Goal: Information Seeking & Learning: Learn about a topic

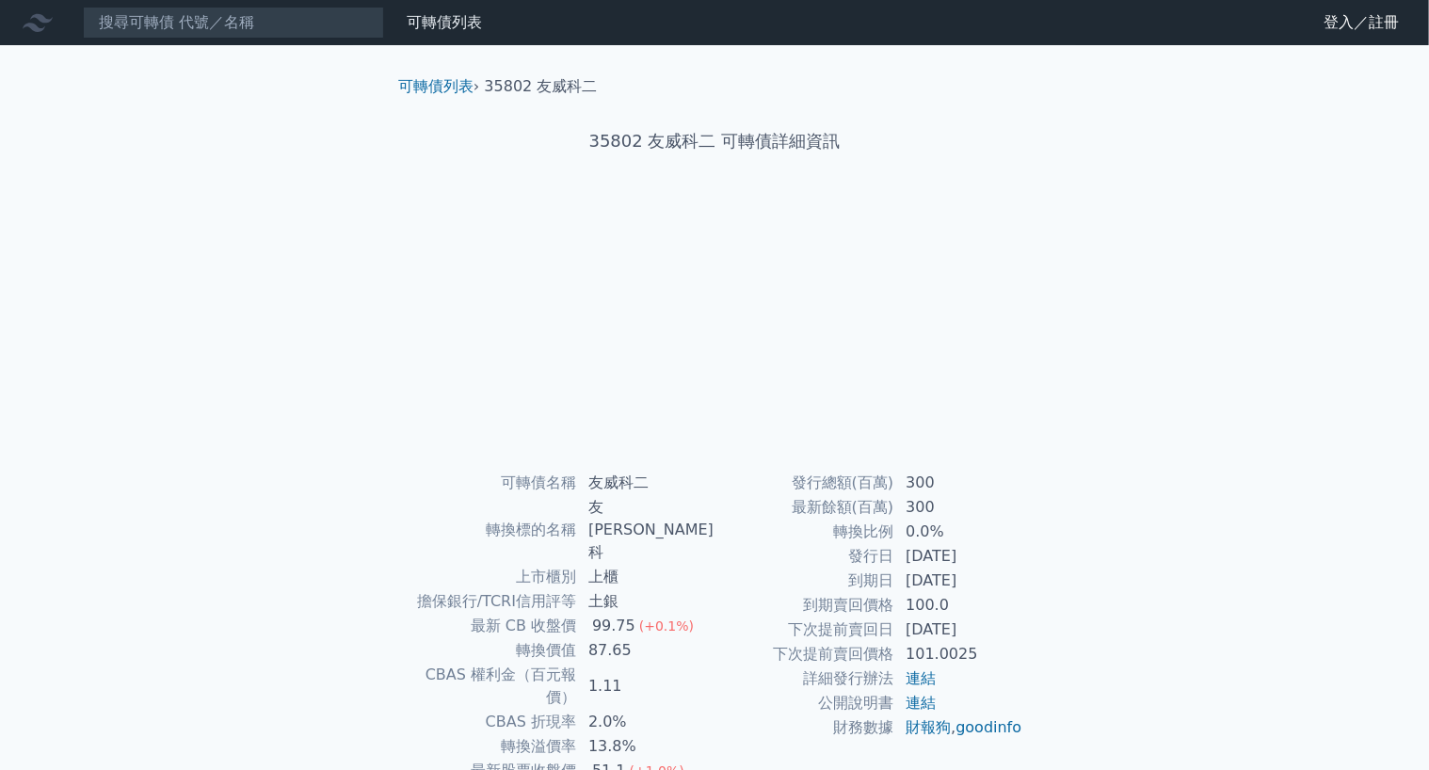
scroll to position [94, 0]
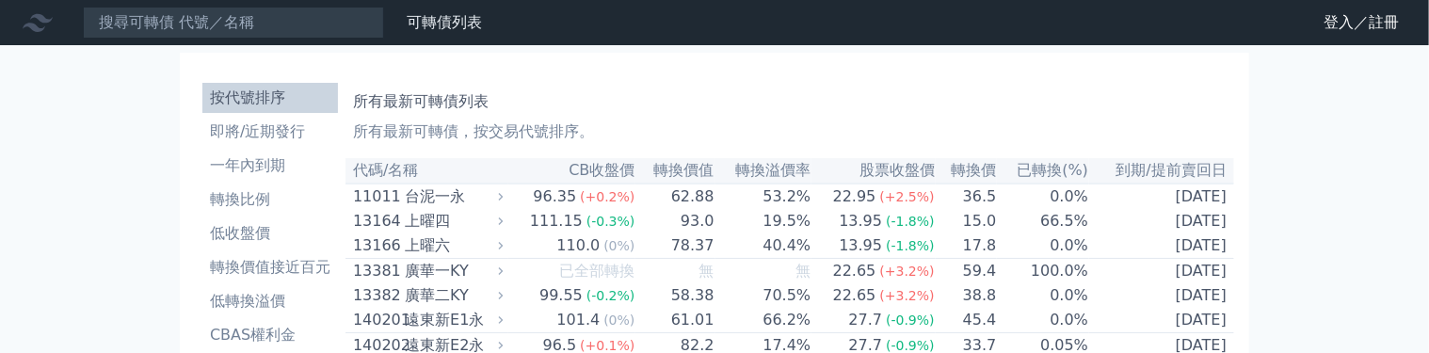
scroll to position [553, 0]
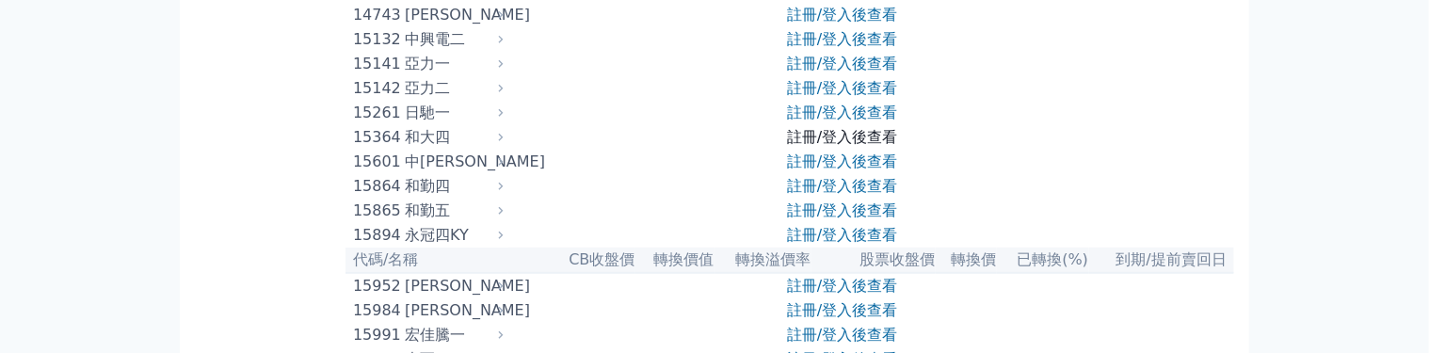
click at [796, 146] on link "註冊/登入後查看" at bounding box center [842, 137] width 110 height 18
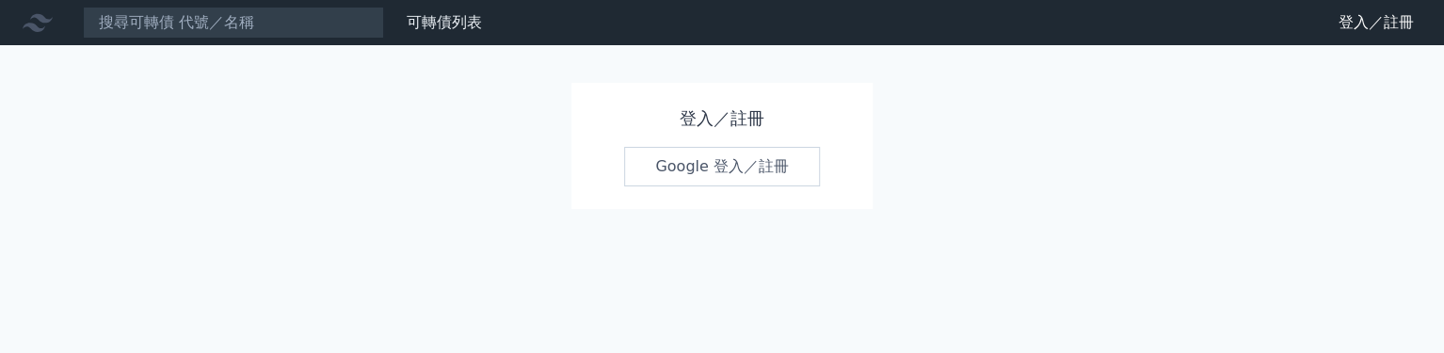
click at [676, 162] on link "Google 登入／註冊" at bounding box center [722, 167] width 196 height 40
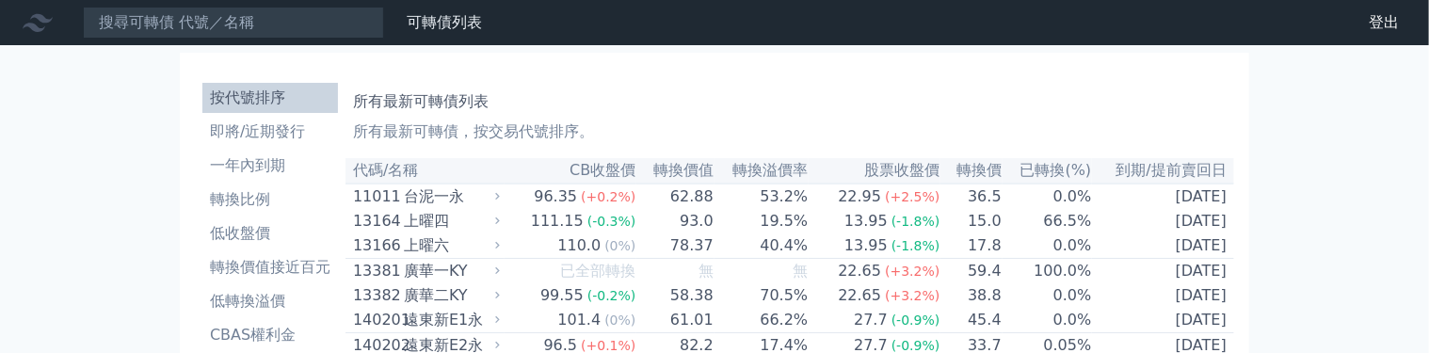
scroll to position [554, 0]
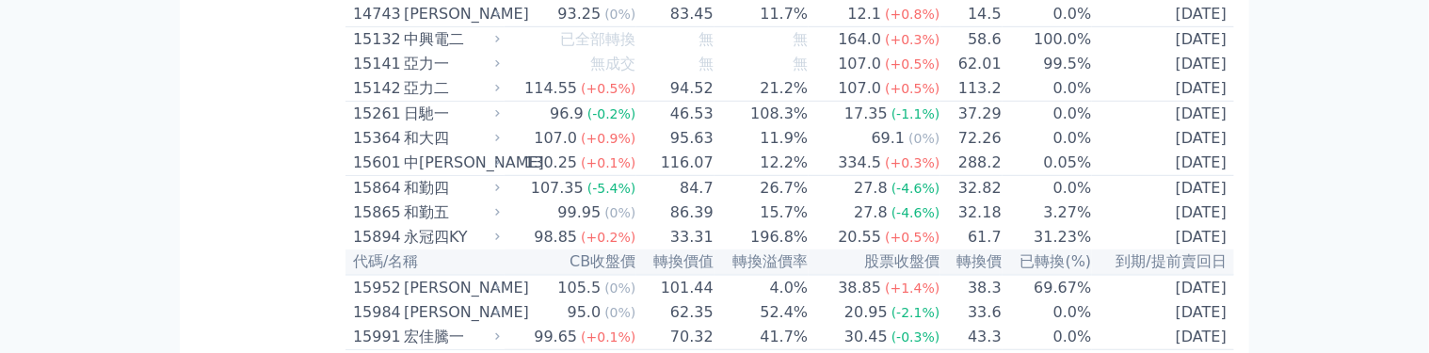
click at [1160, 151] on td "[DATE]" at bounding box center [1163, 138] width 142 height 24
click at [407, 150] on div "和大四" at bounding box center [450, 138] width 92 height 23
click at [361, 150] on div "15364" at bounding box center [376, 138] width 46 height 23
click at [422, 150] on div "和大四" at bounding box center [450, 138] width 92 height 23
click at [879, 150] on div "69.1" at bounding box center [888, 138] width 41 height 23
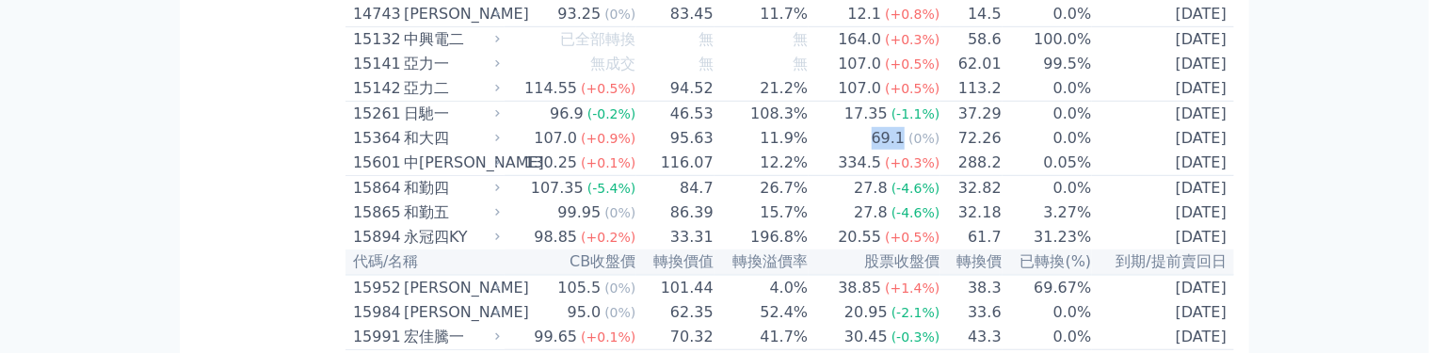
click at [879, 150] on div "69.1" at bounding box center [888, 138] width 41 height 23
click at [945, 151] on td "72.26" at bounding box center [970, 138] width 61 height 24
click at [1074, 151] on td "0.0%" at bounding box center [1047, 138] width 90 height 24
click at [1175, 151] on td "[DATE]" at bounding box center [1163, 138] width 142 height 24
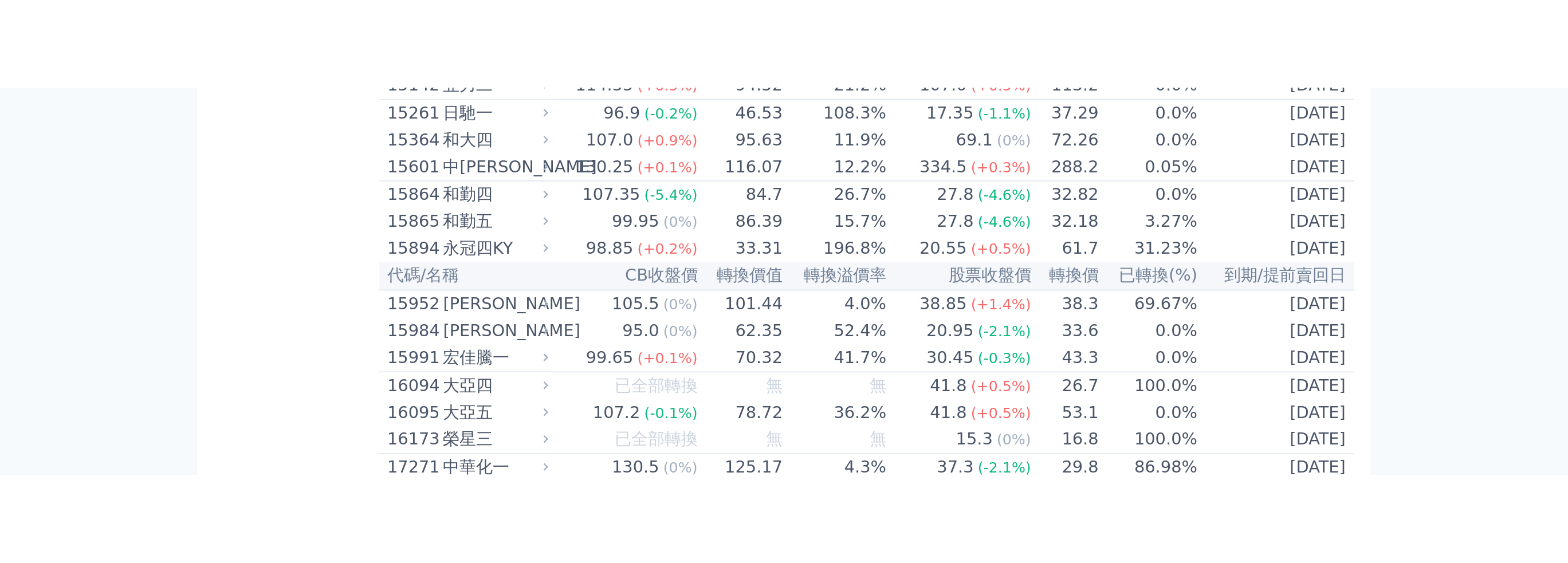
scroll to position [394, 0]
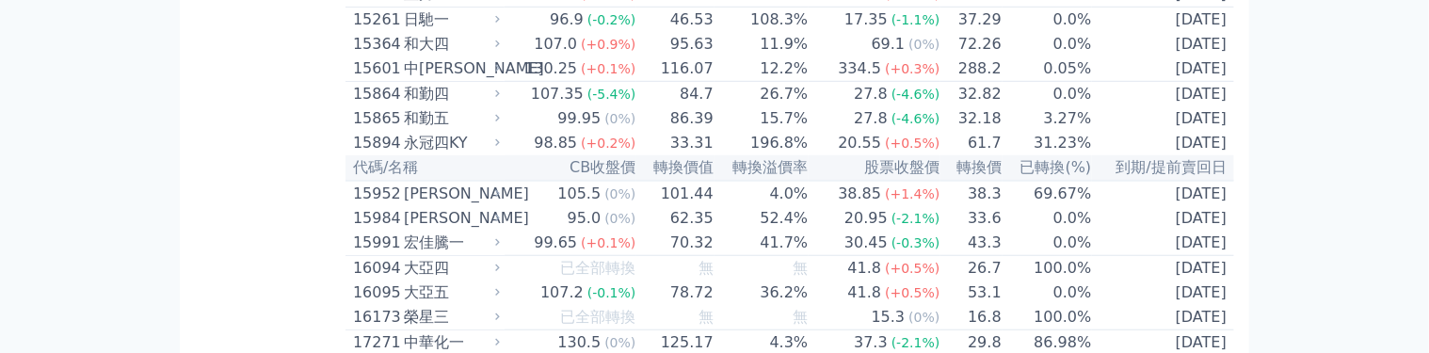
click at [421, 56] on div "和大四" at bounding box center [450, 44] width 92 height 23
click at [504, 50] on icon at bounding box center [497, 44] width 12 height 12
click at [500, 48] on icon at bounding box center [497, 44] width 5 height 8
click at [576, 56] on div "107.0" at bounding box center [555, 44] width 51 height 23
click at [598, 52] on span "(+0.9%)" at bounding box center [608, 44] width 55 height 15
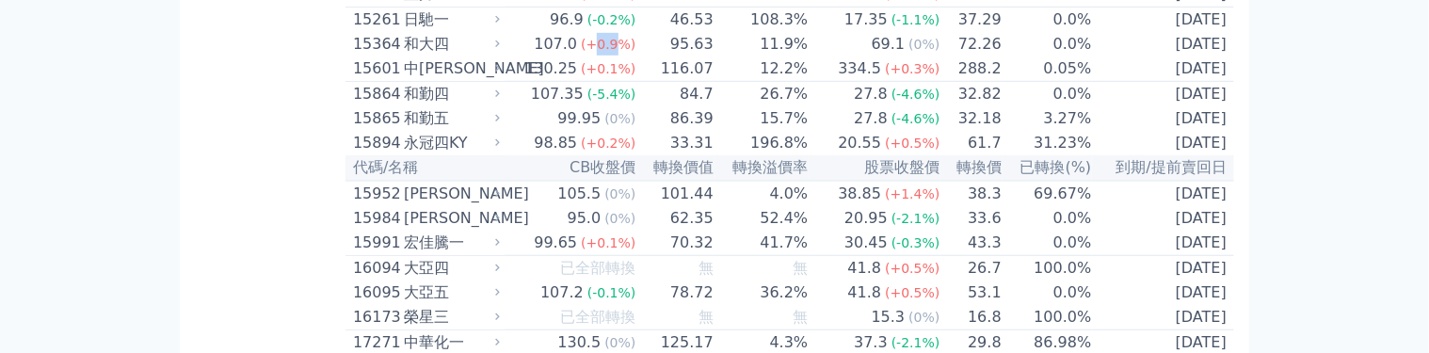
click at [598, 52] on span "(+0.9%)" at bounding box center [608, 44] width 55 height 15
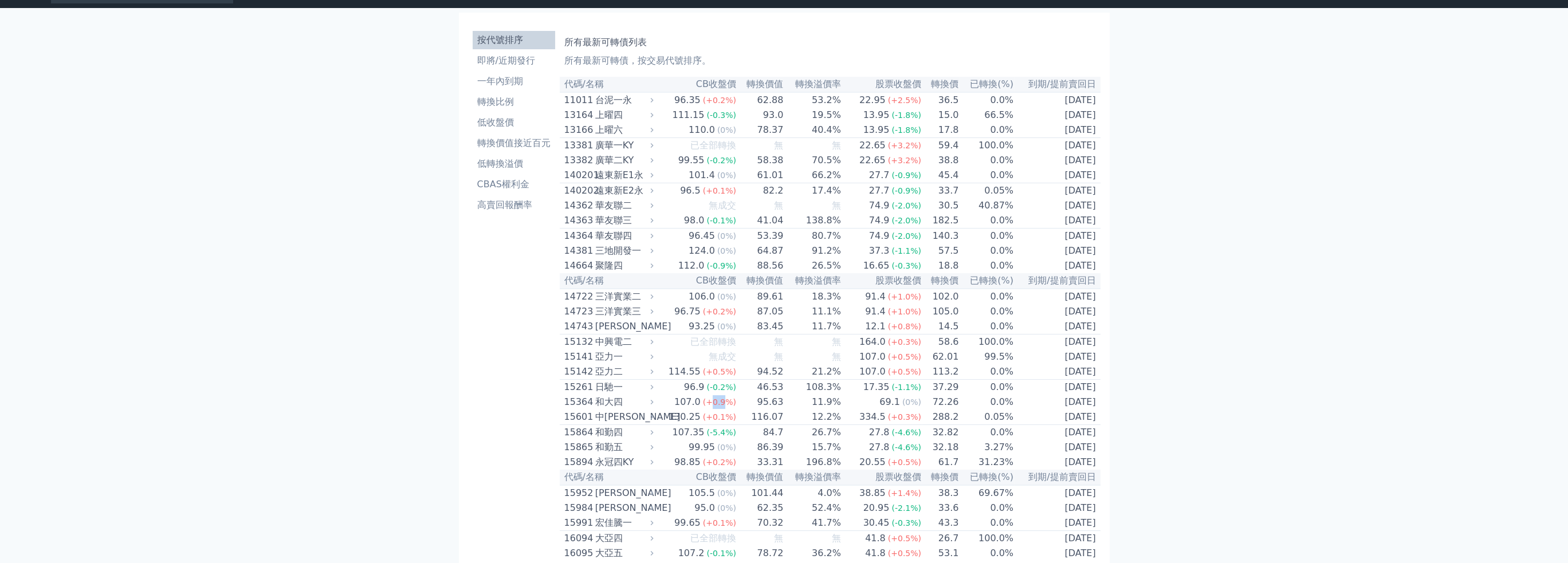
scroll to position [0, 0]
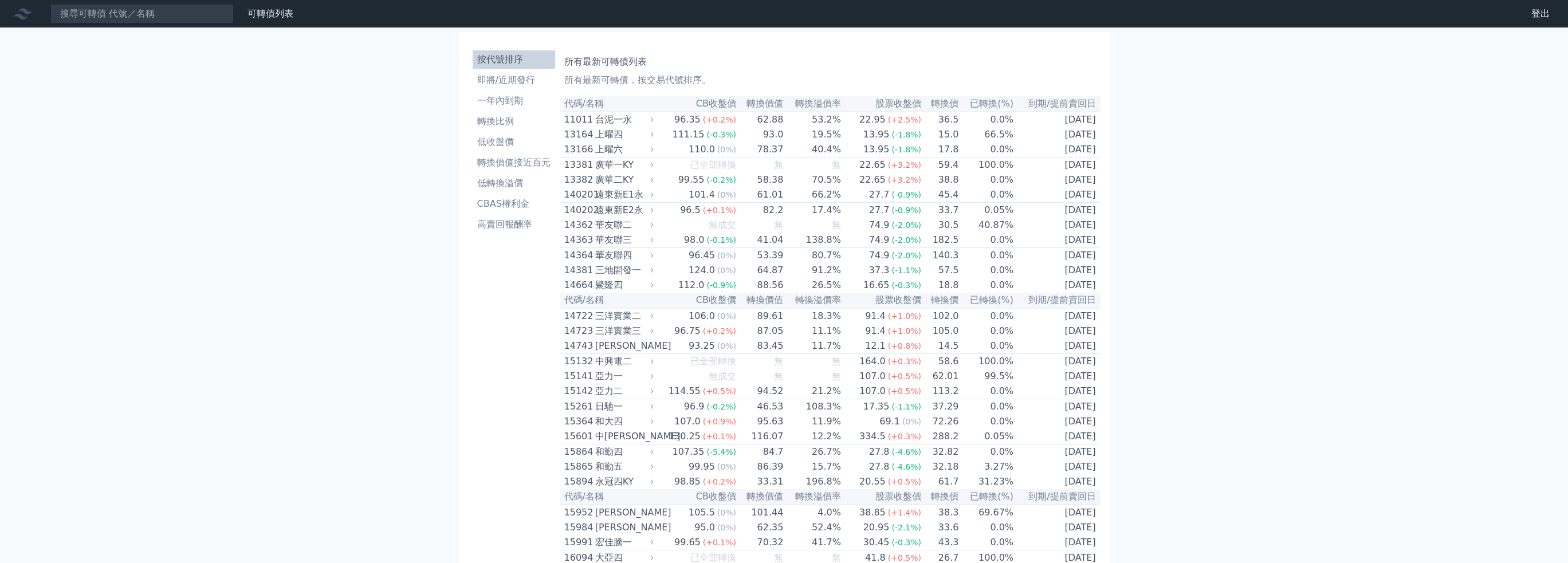
click at [606, 121] on div "台泥一永" at bounding box center [623, 119] width 56 height 14
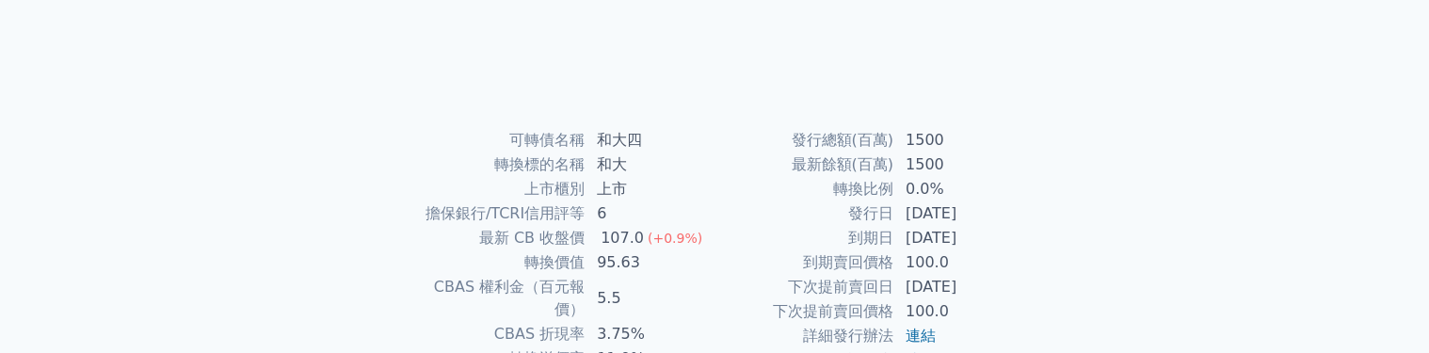
scroll to position [376, 0]
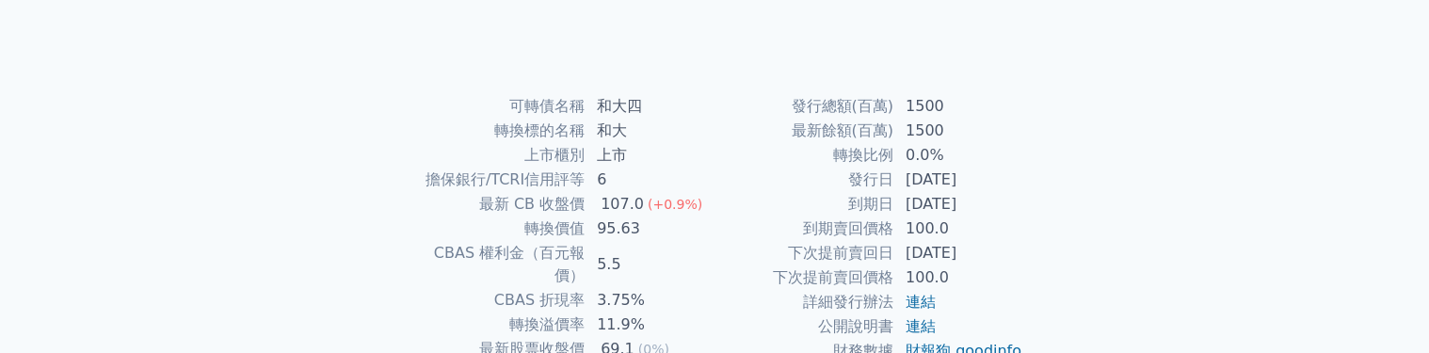
drag, startPoint x: 850, startPoint y: 201, endPoint x: 1018, endPoint y: 197, distance: 168.5
click at [1018, 197] on tr "到期日 [DATE]" at bounding box center [868, 204] width 309 height 24
click at [1018, 197] on td "[DATE]" at bounding box center [958, 204] width 129 height 24
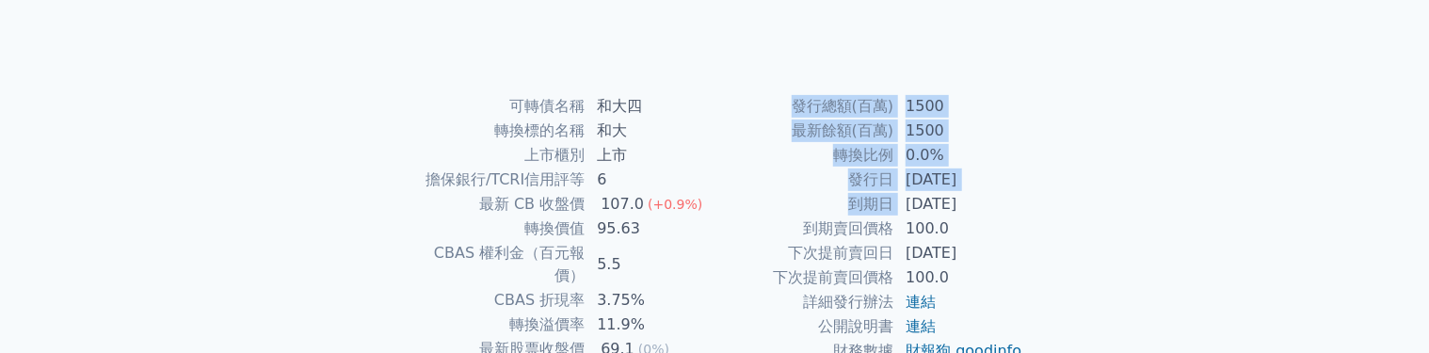
drag, startPoint x: 907, startPoint y: 204, endPoint x: 1037, endPoint y: 200, distance: 129.9
click at [1037, 200] on div "可轉債名稱 和大四 轉換標的名稱 和大 上市櫃別 上市 擔保銀行/TCRI信用評等 6 最新 CB 收盤價 107.0 (+0.9%) 轉換價值 95.63 …" at bounding box center [714, 264] width 663 height 341
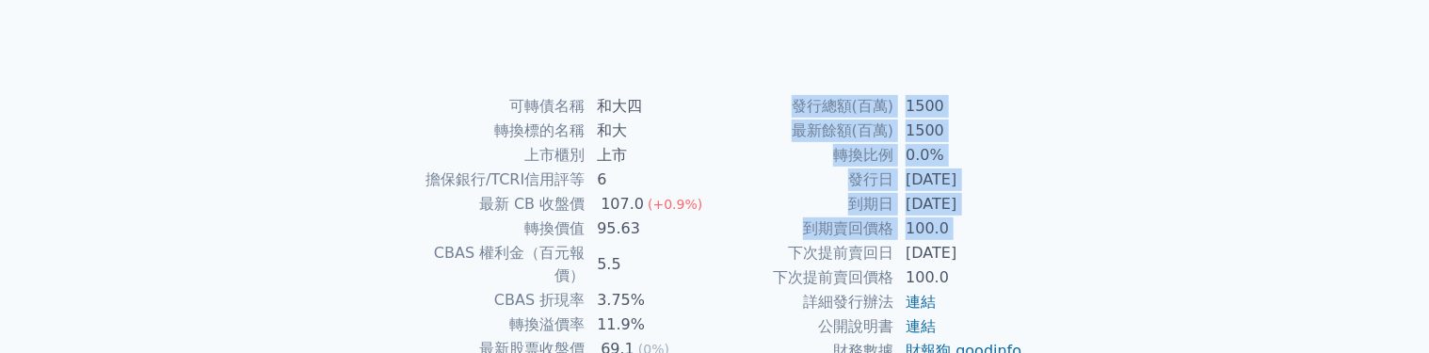
drag, startPoint x: 775, startPoint y: 248, endPoint x: 1035, endPoint y: 252, distance: 260.7
click at [1035, 252] on div "可轉債名稱 和大四 轉換標的名稱 和大 上市櫃別 上市 擔保銀行/TCRI信用評等 6 最新 CB 收盤價 107.0 (+0.9%) 轉換價值 95.63 …" at bounding box center [714, 264] width 663 height 341
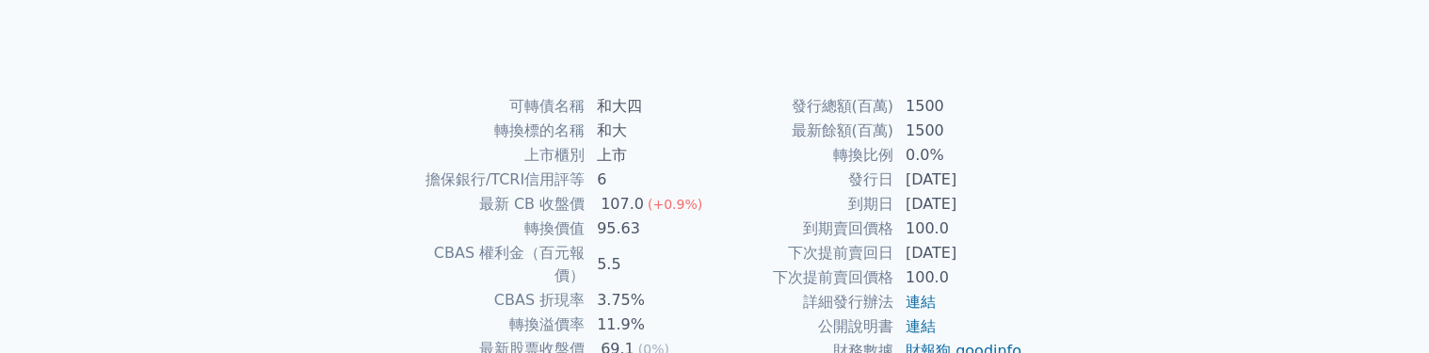
drag, startPoint x: 898, startPoint y: 254, endPoint x: 1016, endPoint y: 255, distance: 118.6
click at [1016, 255] on td "[DATE]" at bounding box center [958, 253] width 129 height 24
drag, startPoint x: 590, startPoint y: 259, endPoint x: 631, endPoint y: 257, distance: 40.5
click at [631, 257] on td "5.5" at bounding box center [649, 264] width 129 height 47
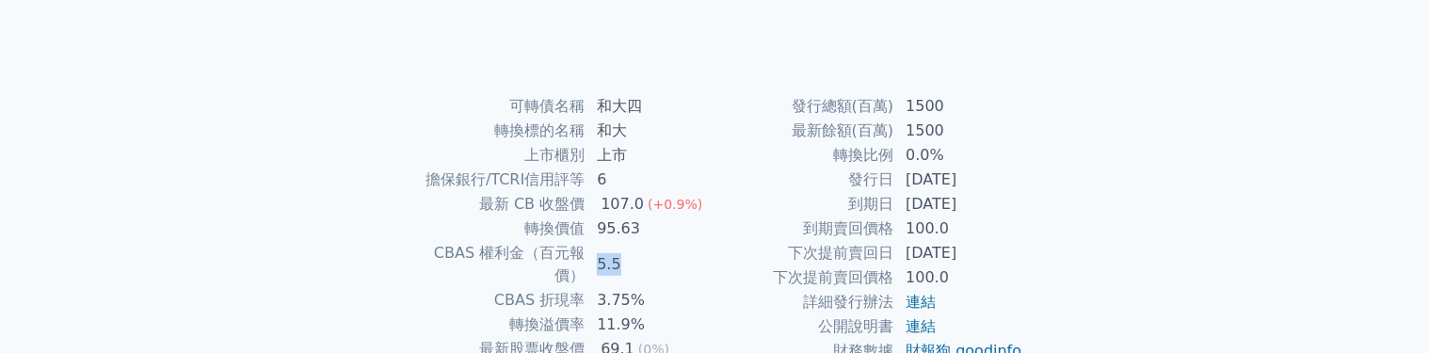
click at [631, 257] on td "5.5" at bounding box center [649, 264] width 129 height 47
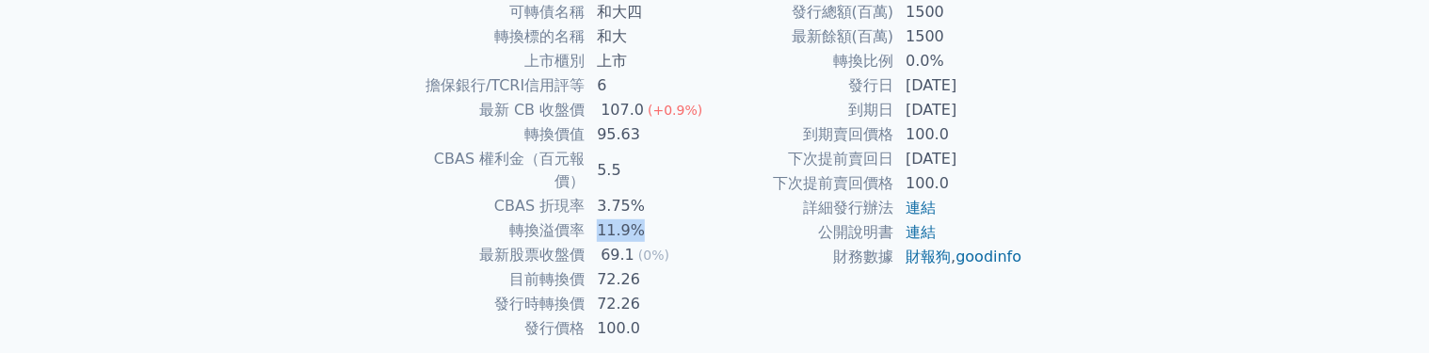
drag, startPoint x: 599, startPoint y: 206, endPoint x: 650, endPoint y: 206, distance: 51.8
click at [650, 218] on td "11.9%" at bounding box center [649, 230] width 129 height 24
drag, startPoint x: 595, startPoint y: 234, endPoint x: 686, endPoint y: 233, distance: 91.3
click at [686, 243] on td "69.1 (0%)" at bounding box center [649, 255] width 129 height 24
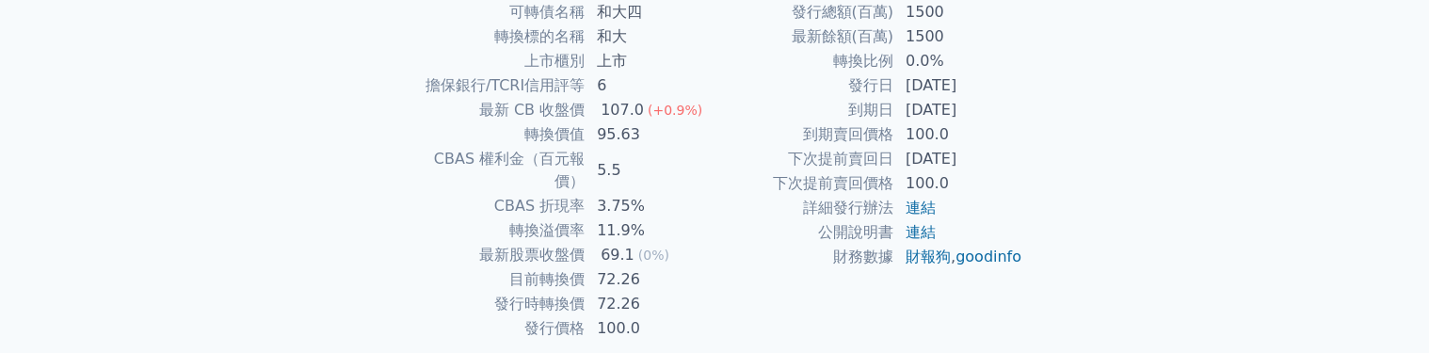
click at [686, 243] on td "69.1 (0%)" at bounding box center [649, 255] width 129 height 24
drag, startPoint x: 591, startPoint y: 259, endPoint x: 660, endPoint y: 259, distance: 68.7
click at [660, 267] on td "72.26" at bounding box center [649, 279] width 129 height 24
